Goal: Task Accomplishment & Management: Use online tool/utility

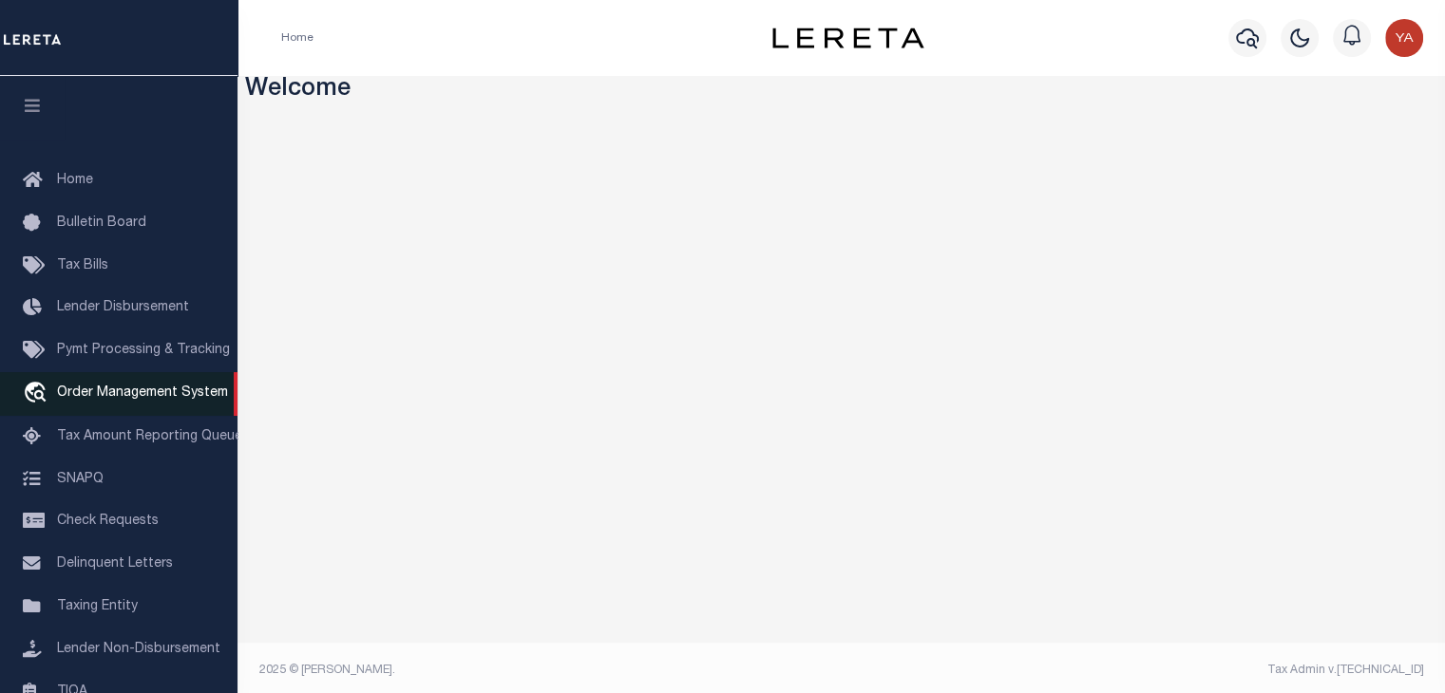
click at [125, 397] on span "Order Management System" at bounding box center [142, 393] width 171 height 13
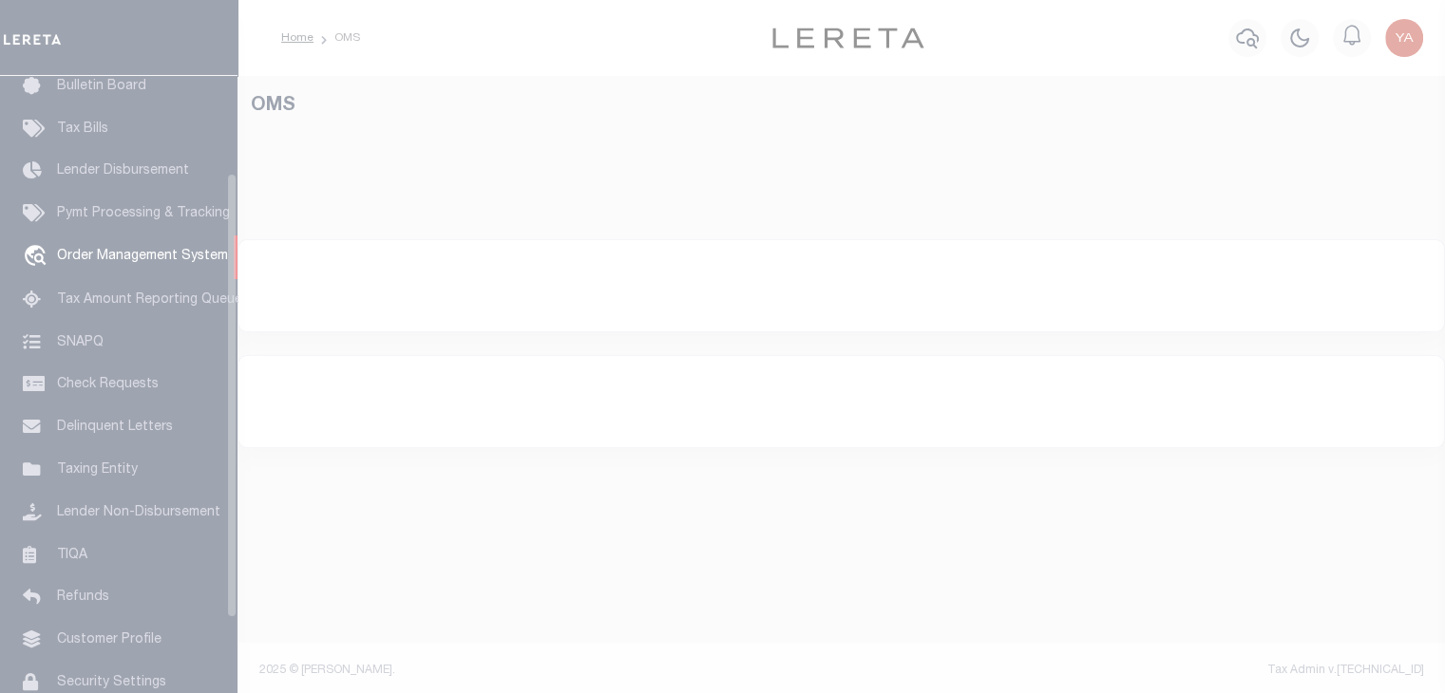
scroll to position [140, 0]
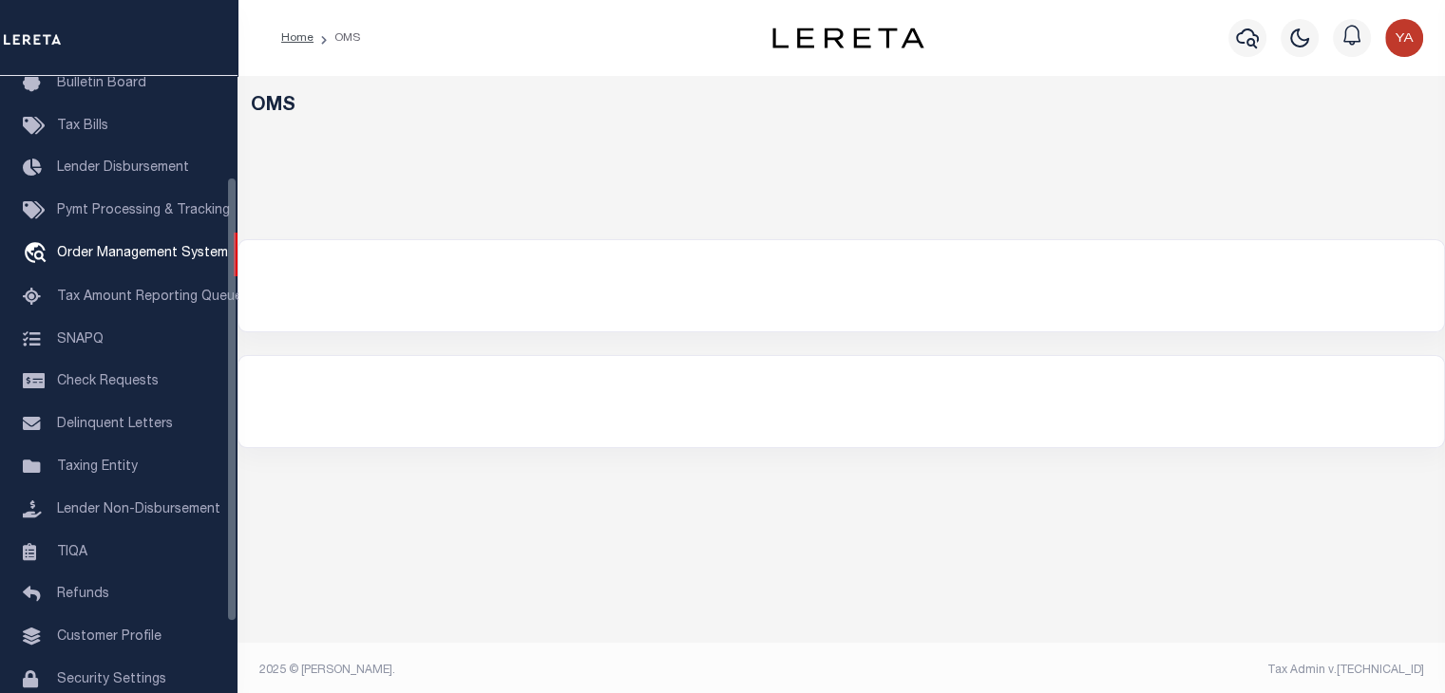
select select "200"
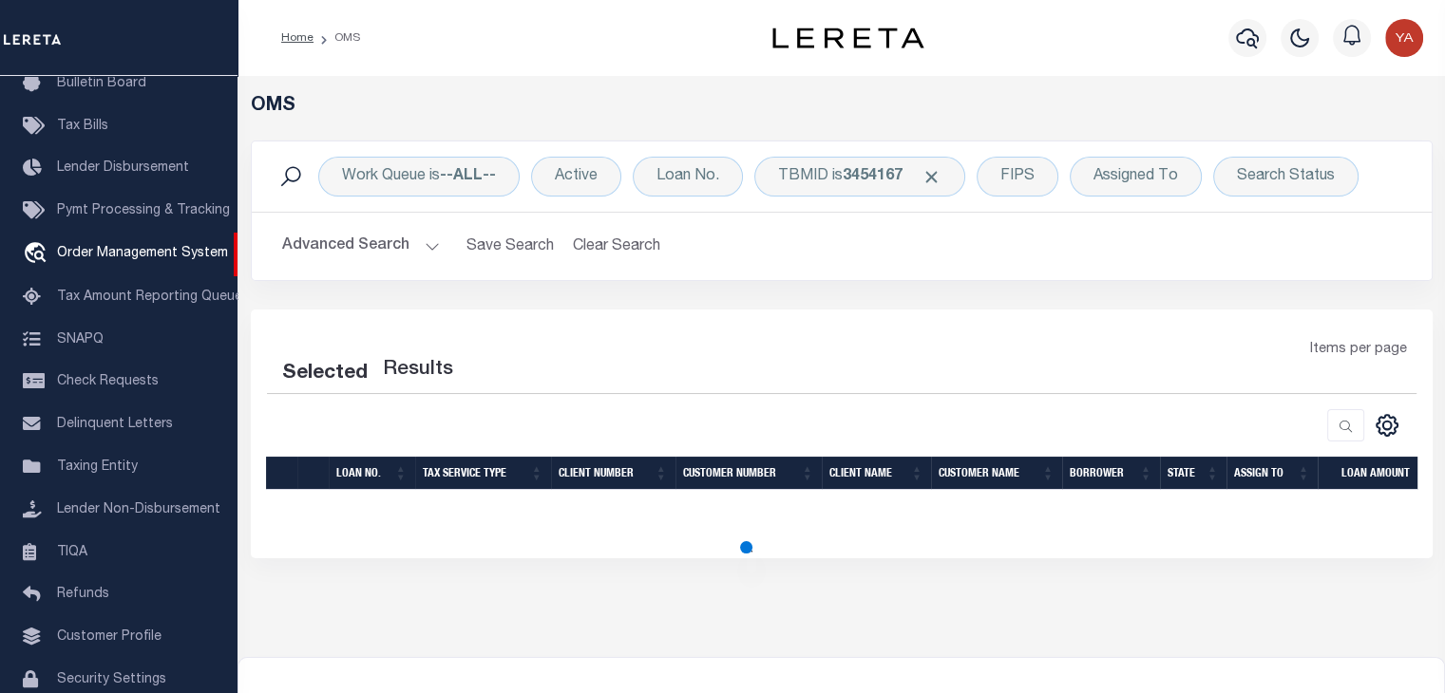
select select "200"
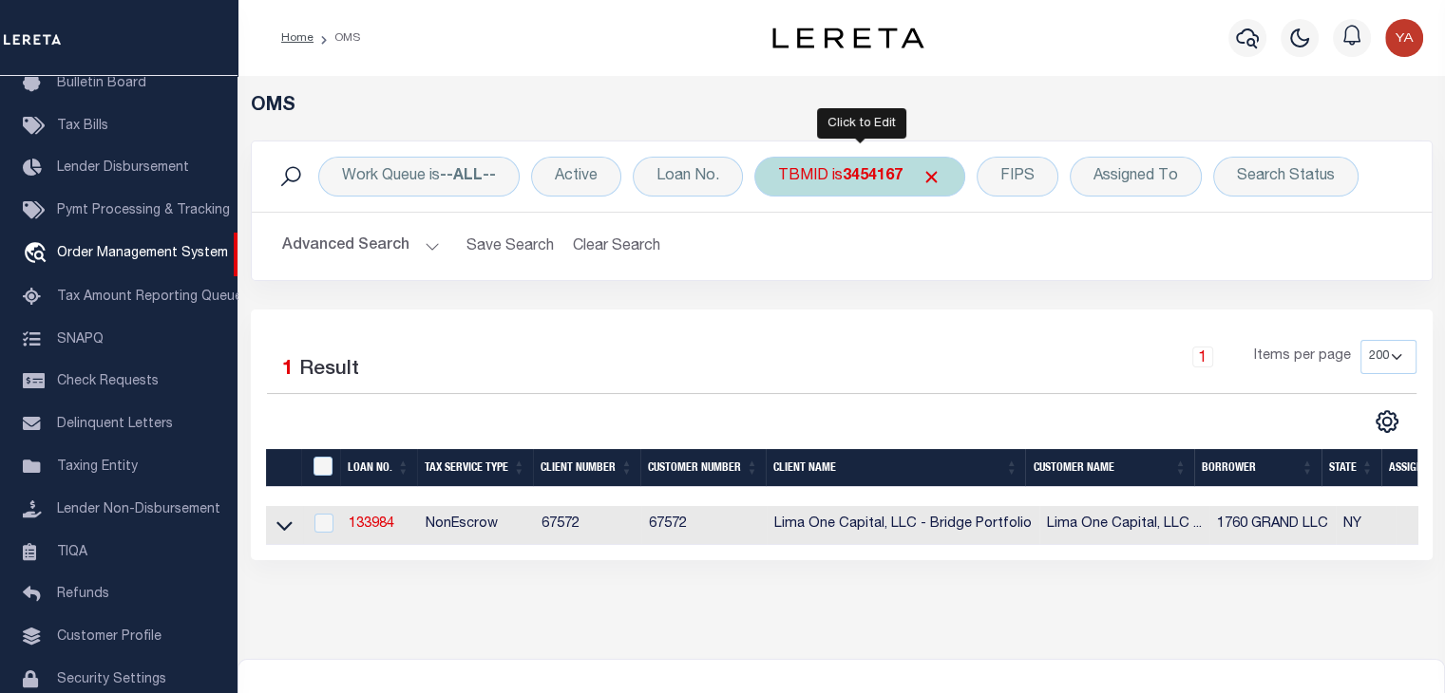
click at [878, 180] on b "3454167" at bounding box center [873, 176] width 60 height 15
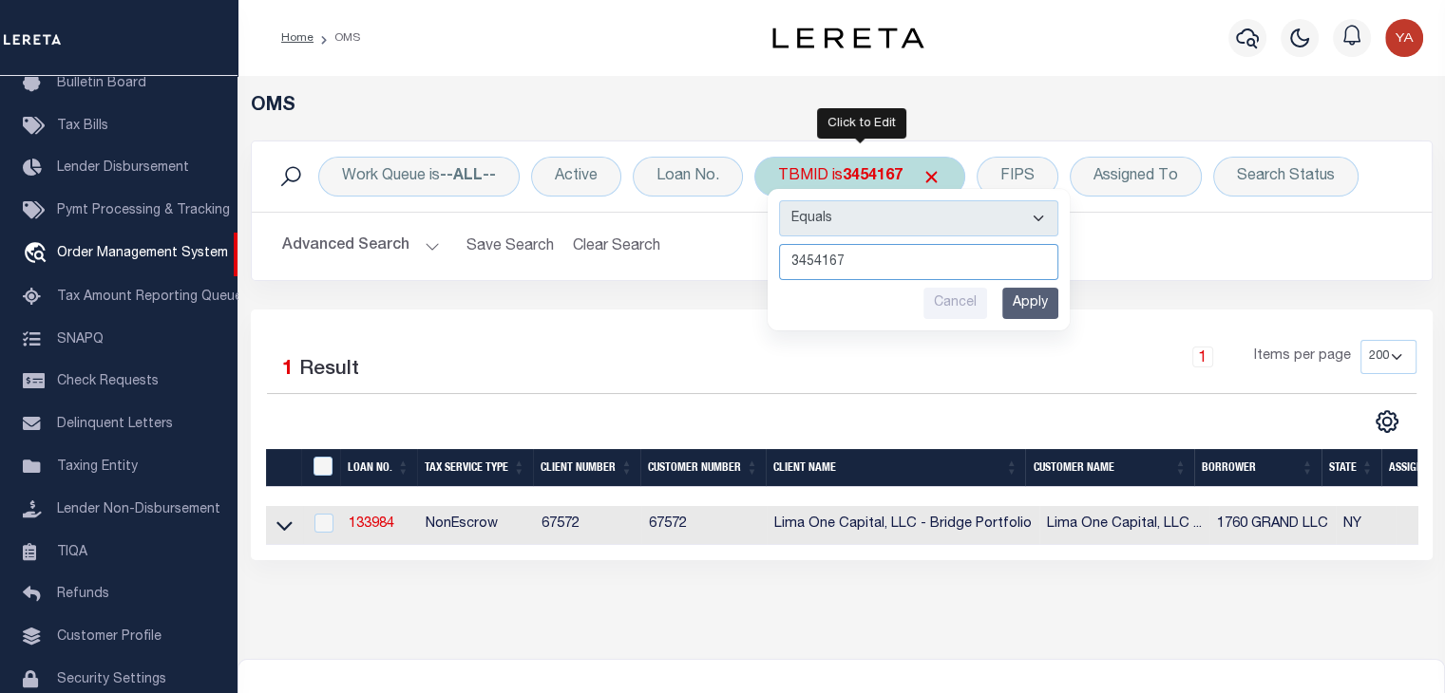
paste input "2818109"
type input "2818109"
click at [1026, 295] on input "Apply" at bounding box center [1030, 303] width 56 height 31
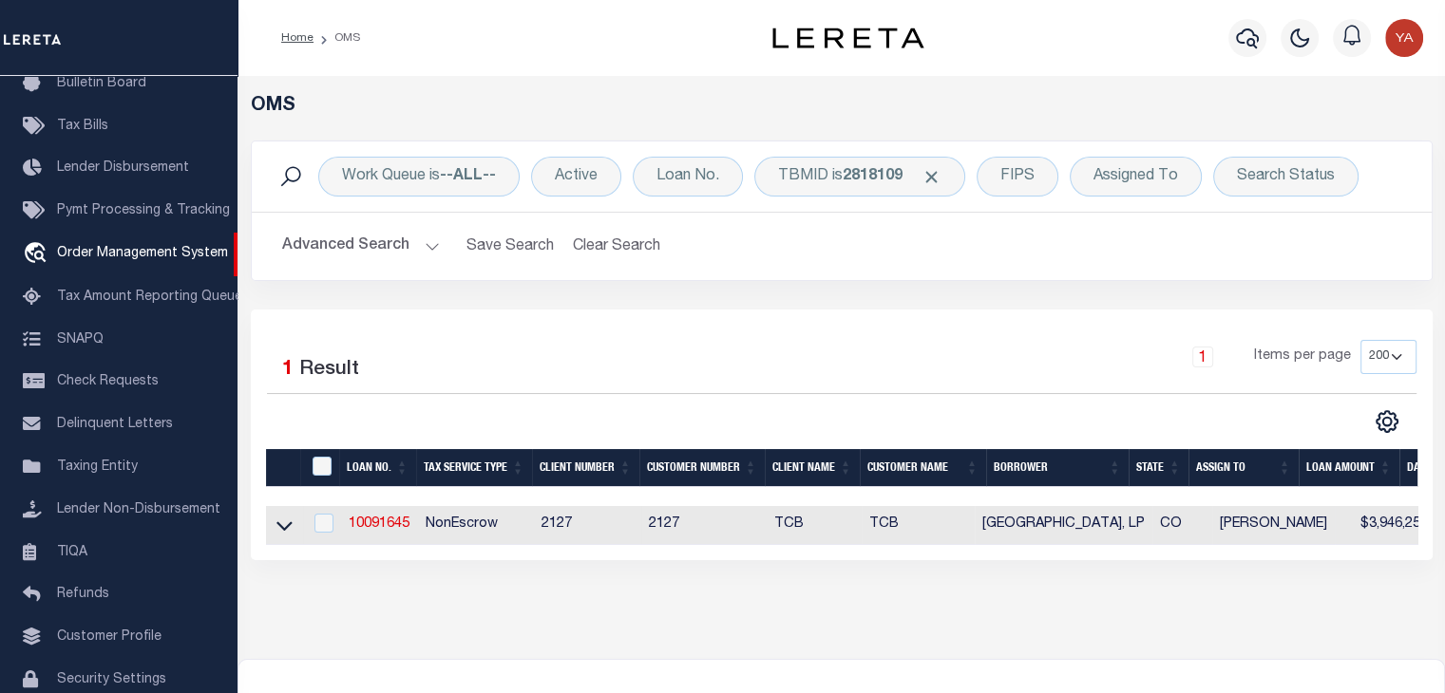
click at [409, 519] on link "10091645" at bounding box center [379, 524] width 61 height 13
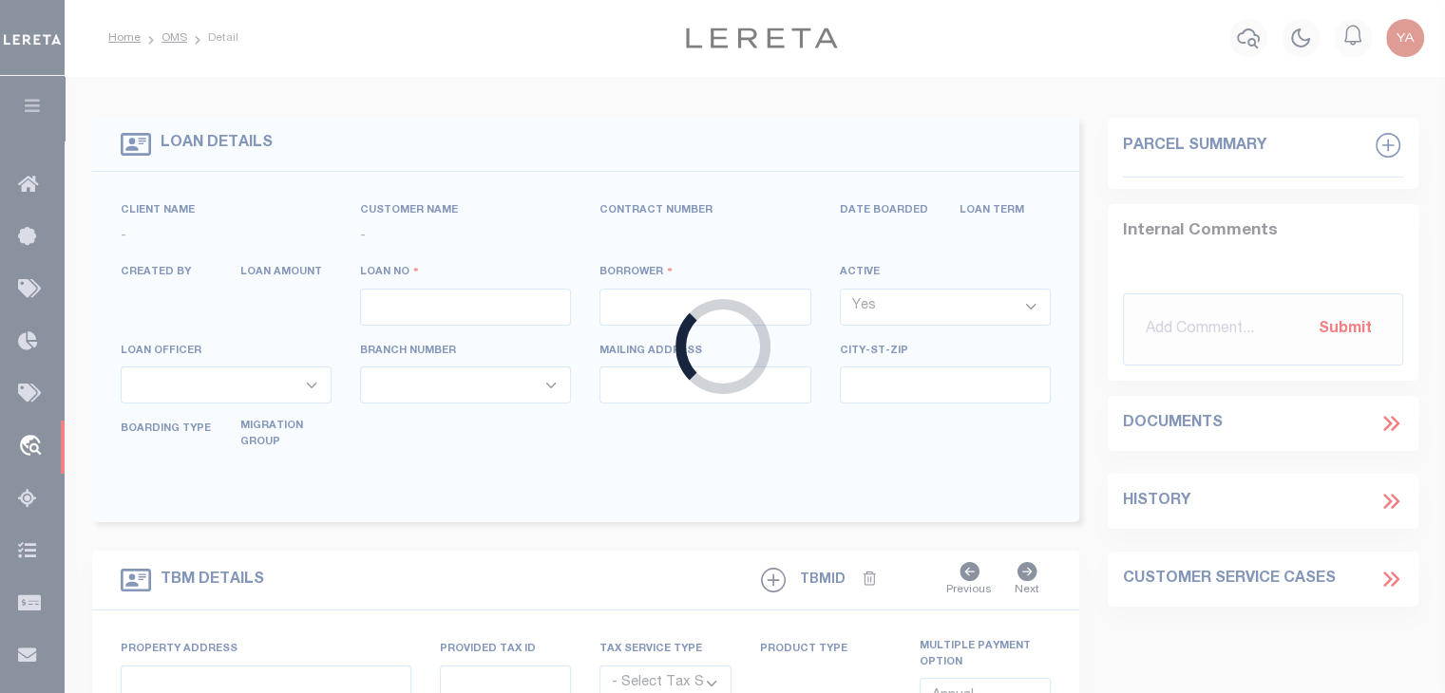
type input "10091645"
type input "[GEOGRAPHIC_DATA], LP"
select select
select select "NonEscrow"
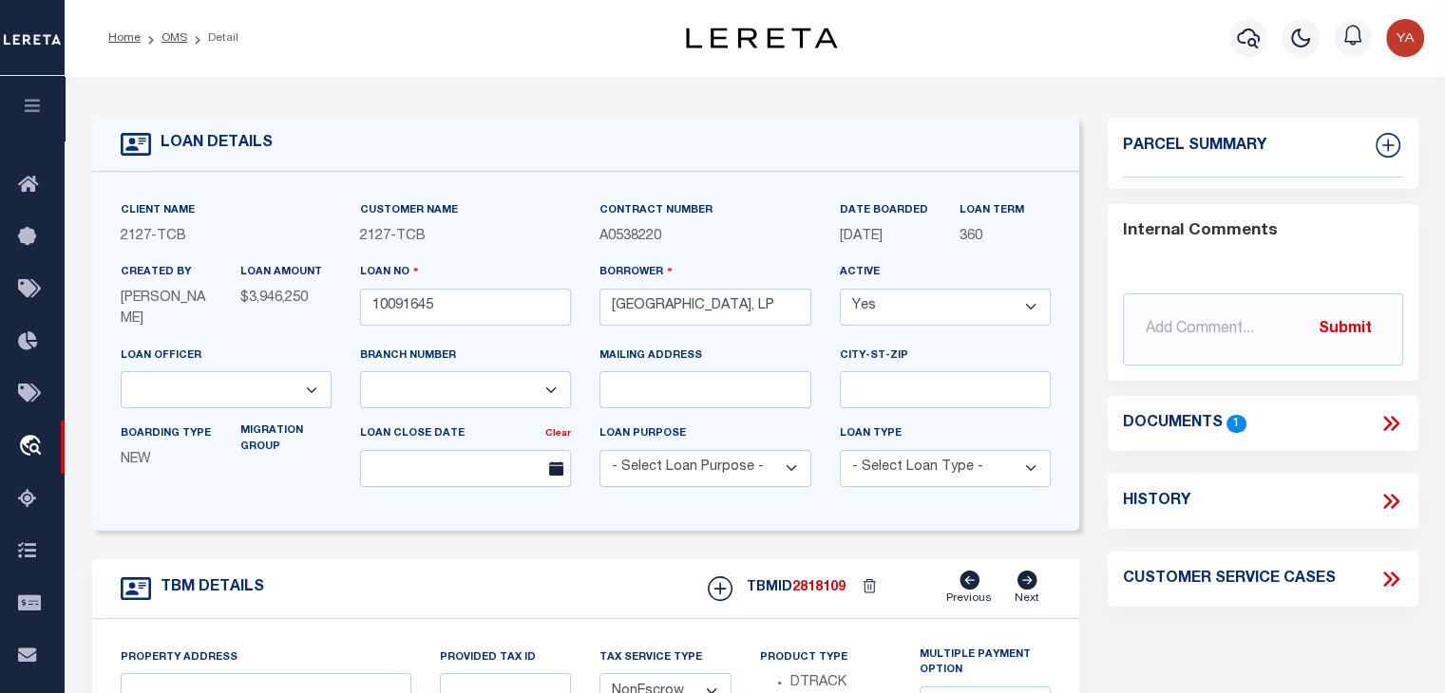
select select "2377"
select select "44638"
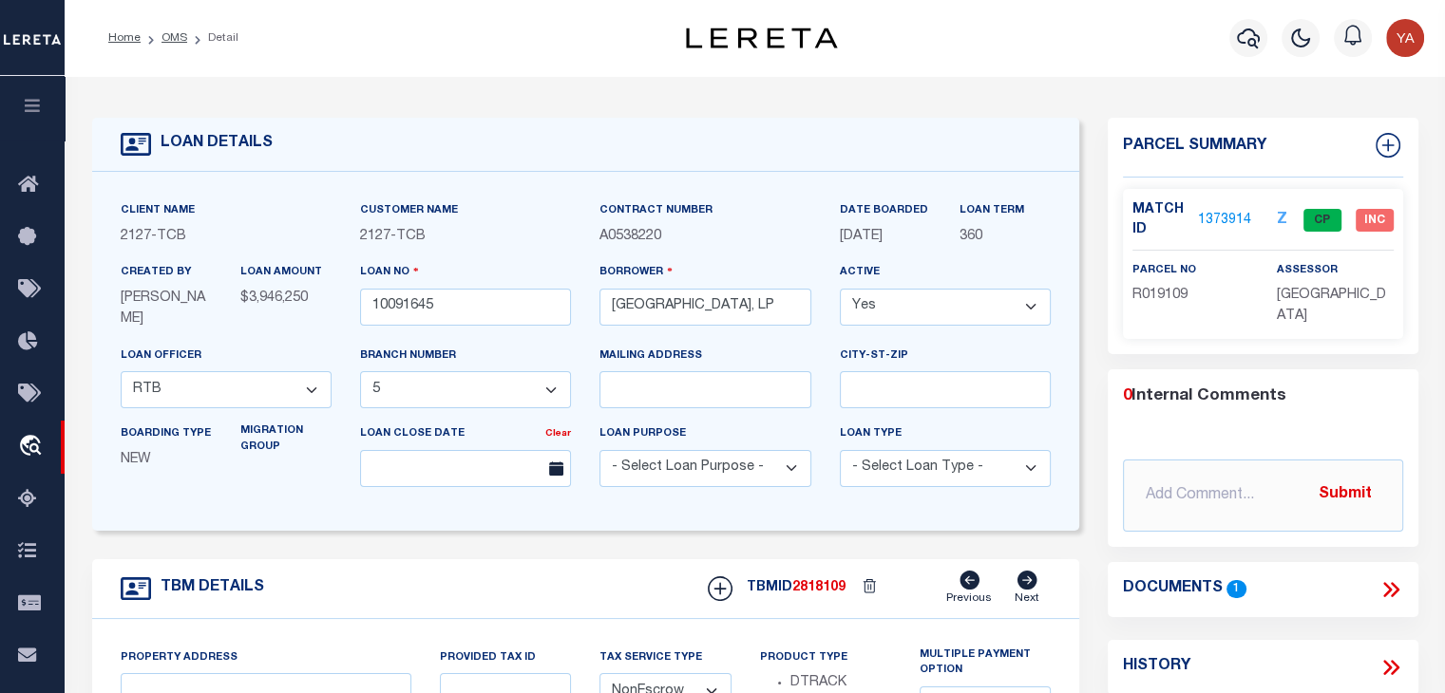
click at [1224, 222] on link "1373914" at bounding box center [1224, 221] width 53 height 20
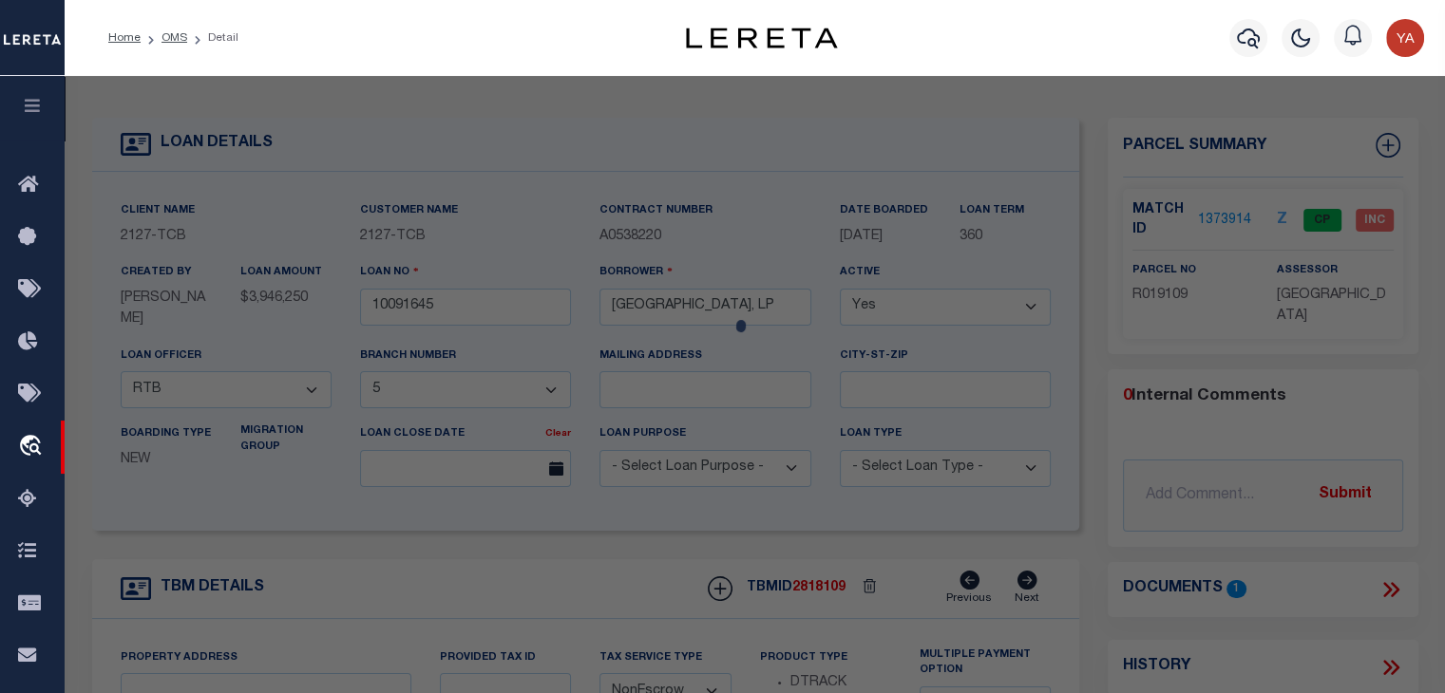
type input "30090 US Highway 160"
type input "Durango CO 81303"
type input "CO"
select select "[GEOGRAPHIC_DATA]"
select select "2"
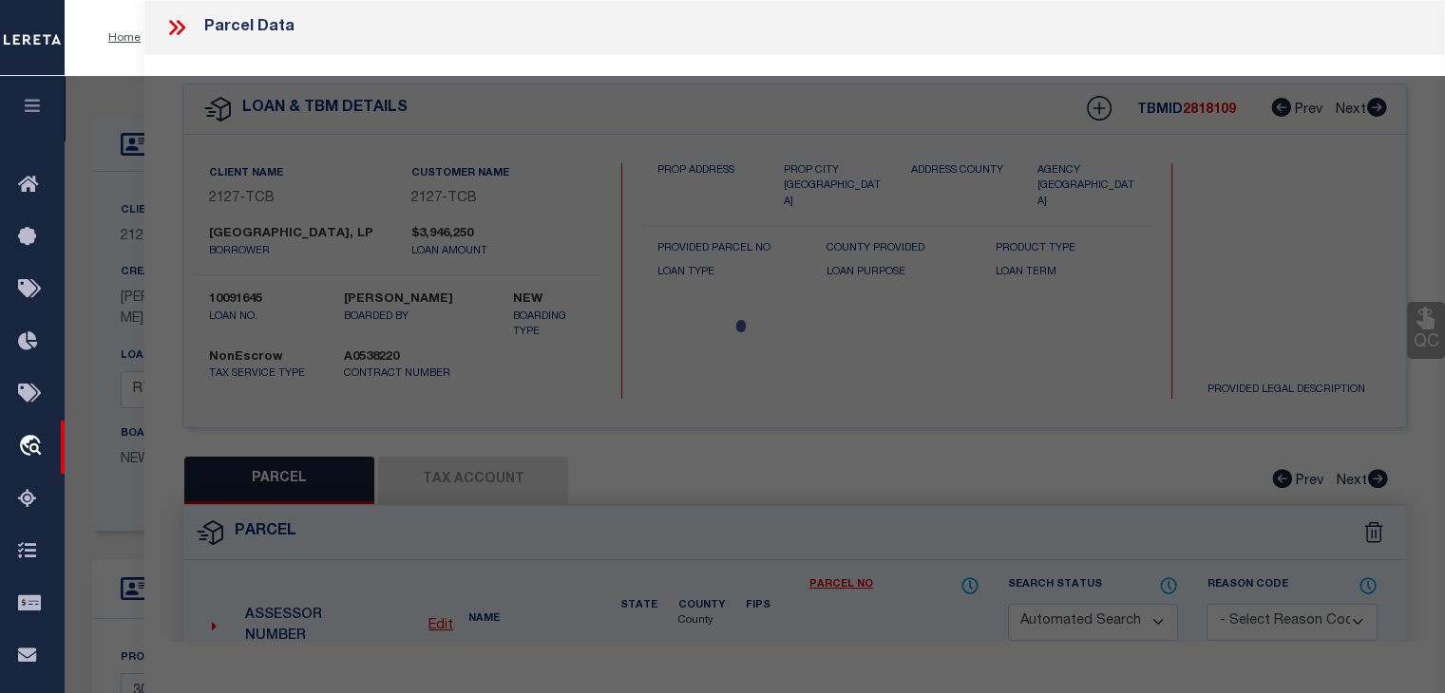
checkbox input "false"
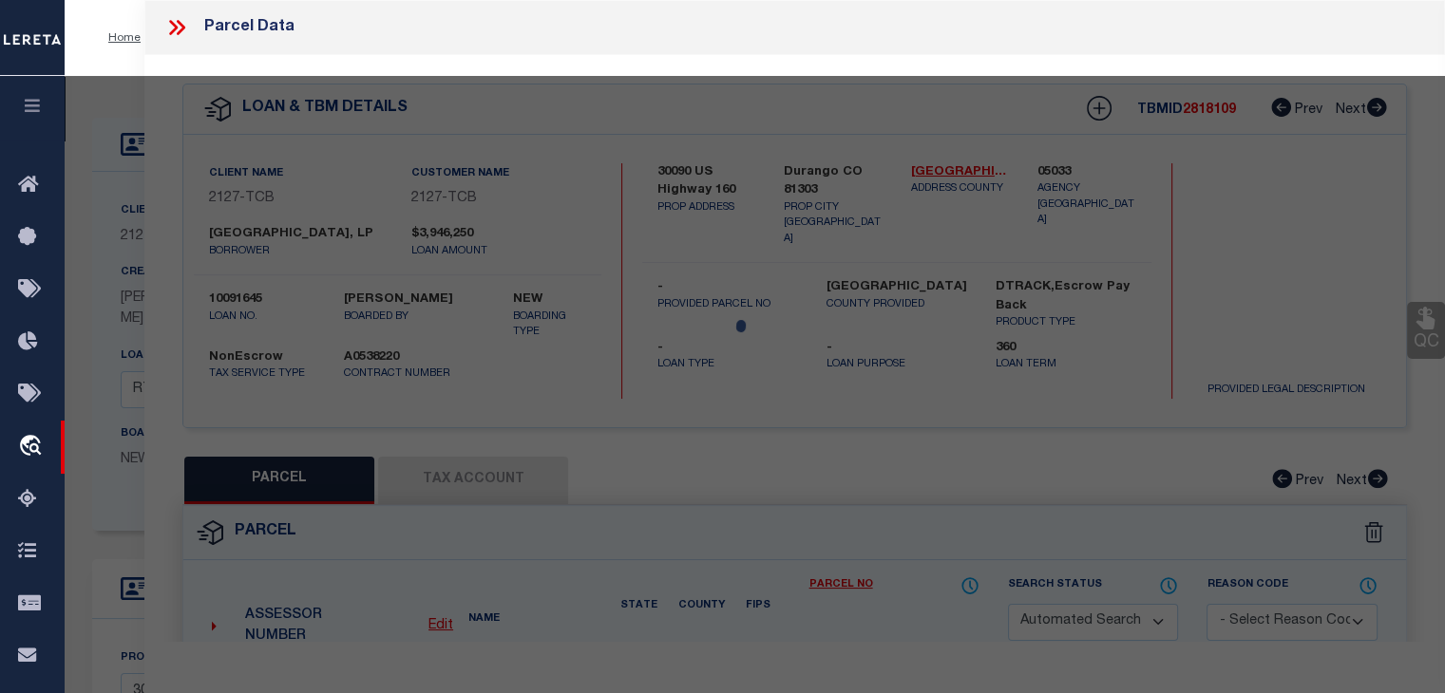
select select "CP"
type input "DURANGO RV PARK LP"
select select
type input "[STREET_ADDRESS]"
type input "DURANGO CO"
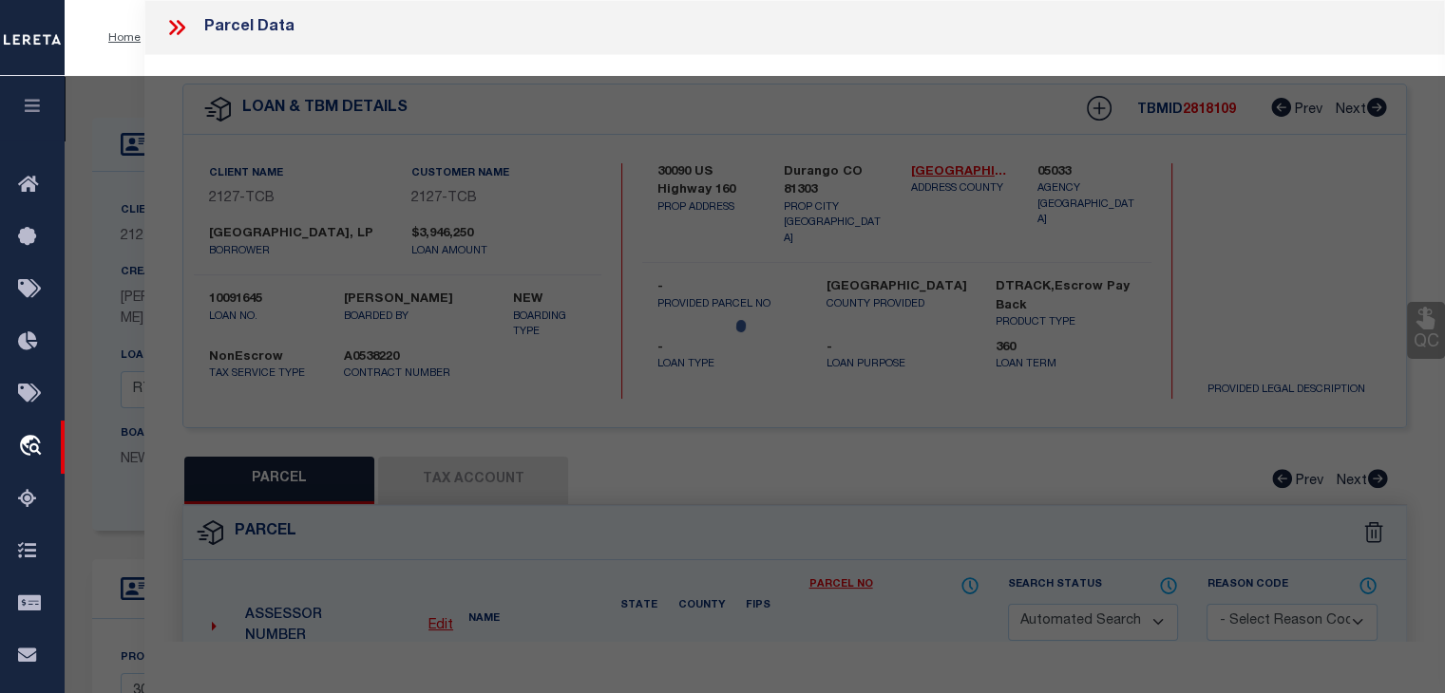
type textarea "Tract: A Section: 12 Township: 34 Range: 9 LOOSE/[PERSON_NAME]/[PERSON_NAME] V …"
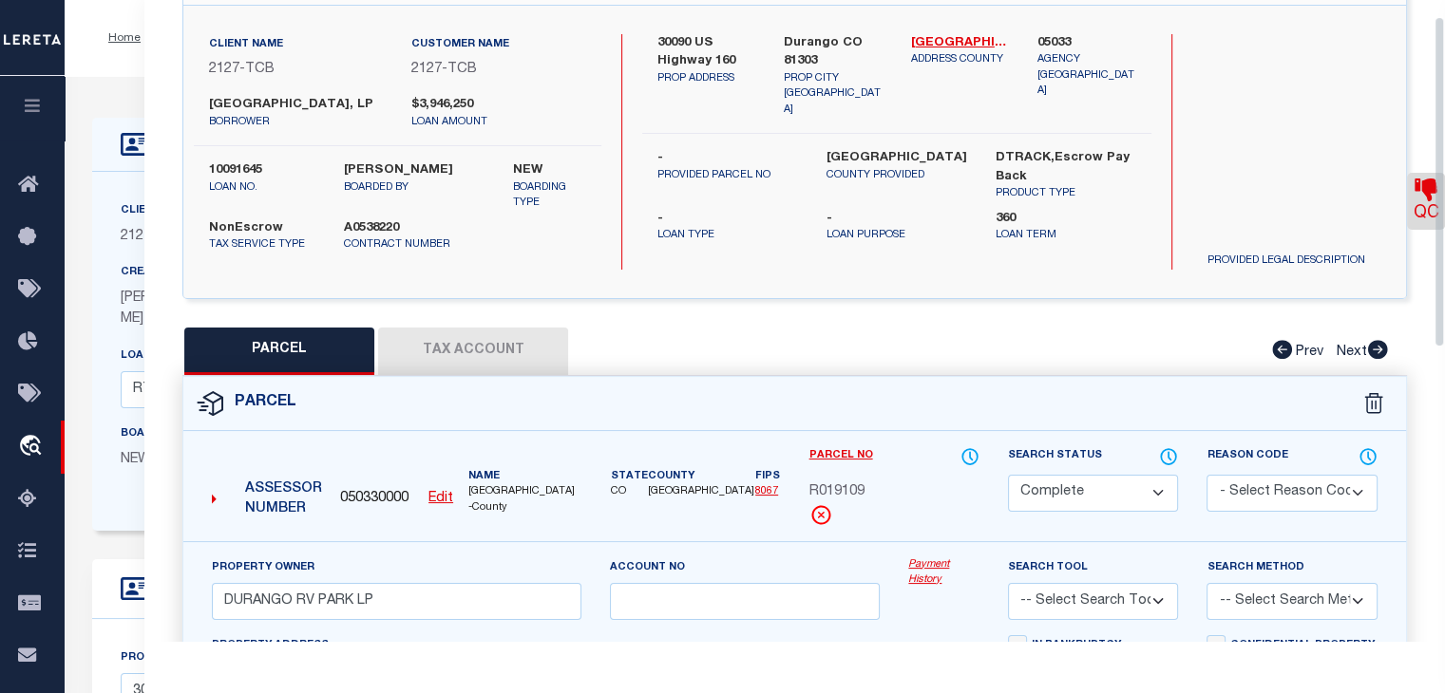
scroll to position [285, 0]
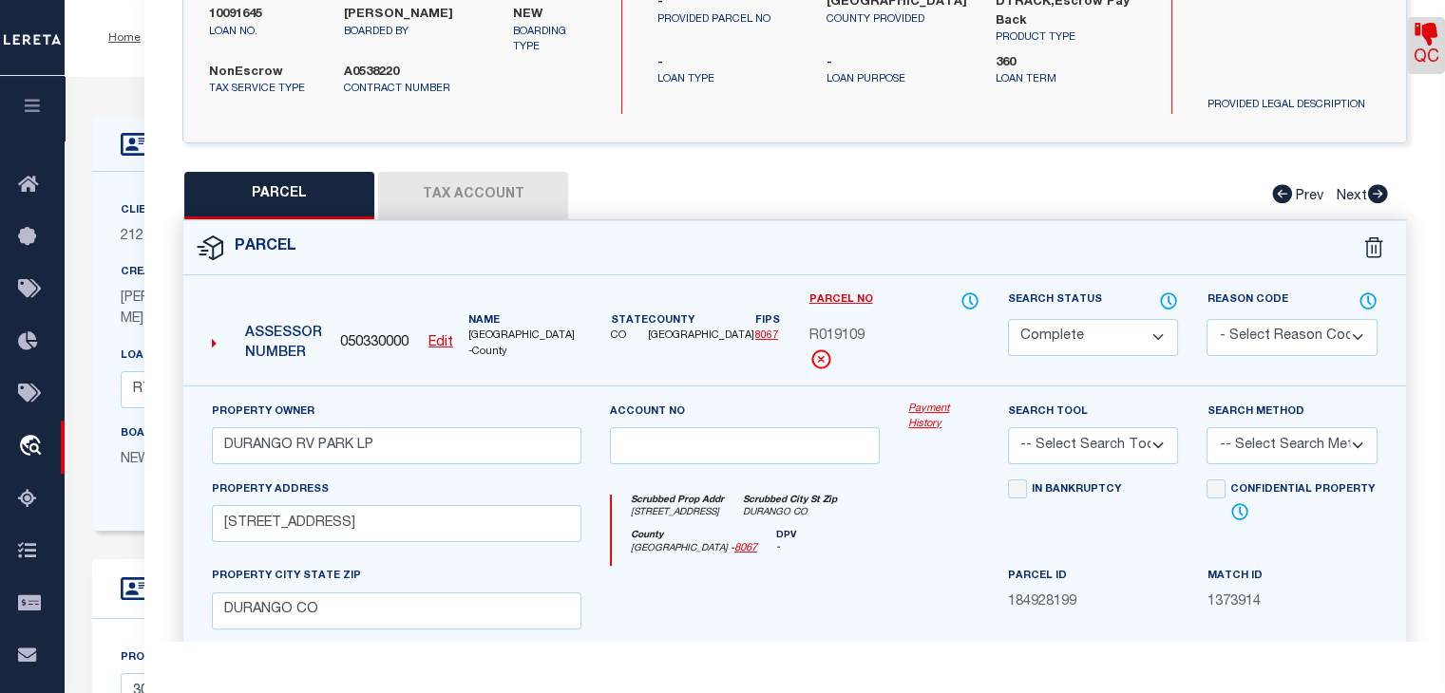
click at [937, 411] on link "Payment History" at bounding box center [943, 417] width 71 height 31
click at [917, 403] on link "Payment History" at bounding box center [943, 417] width 71 height 31
